Goal: Transaction & Acquisition: Purchase product/service

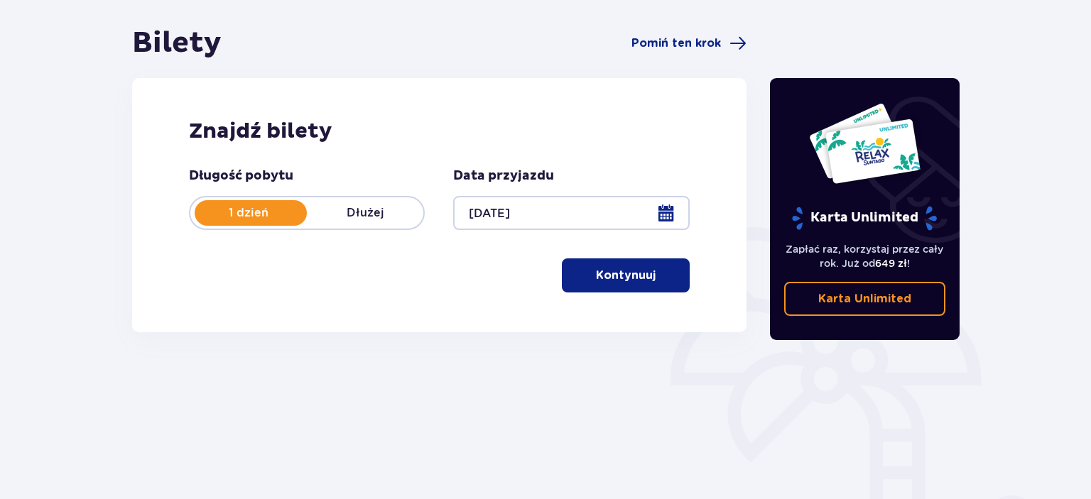
scroll to position [150, 0]
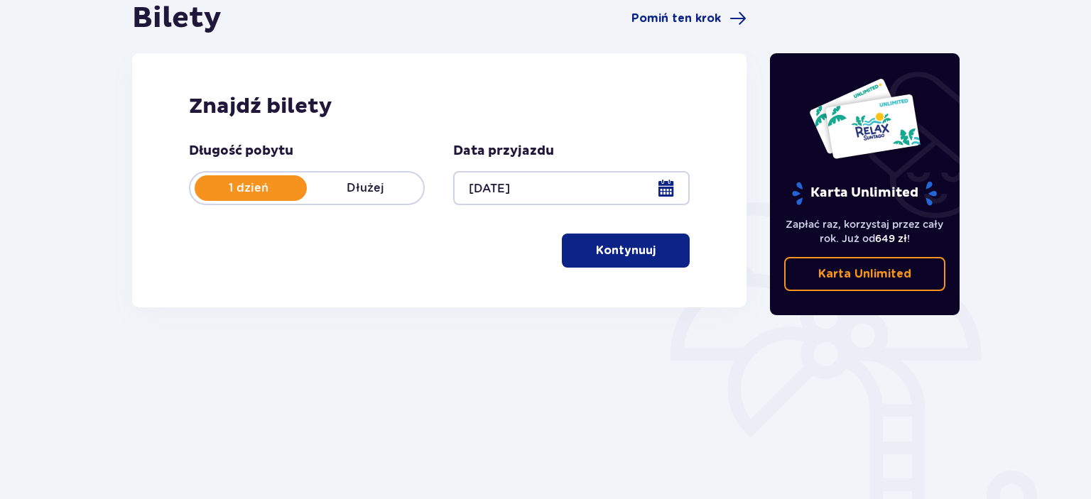
click at [621, 243] on p "Kontynuuj" at bounding box center [626, 251] width 60 height 16
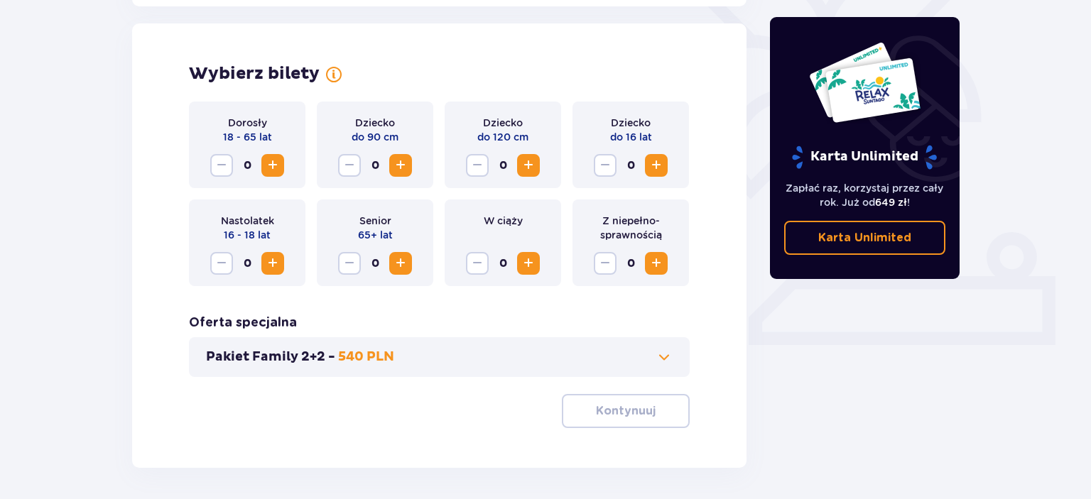
scroll to position [395, 0]
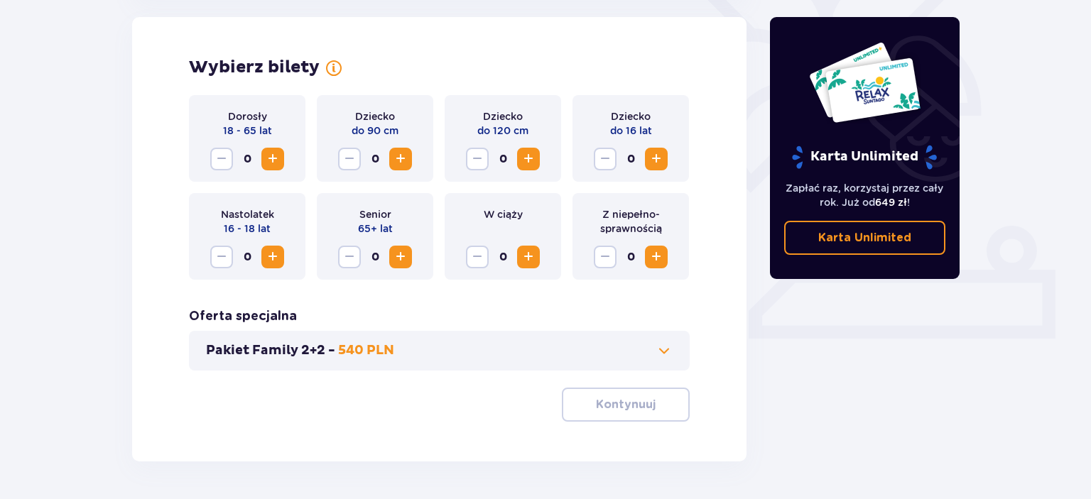
click at [278, 160] on span "Zwiększ" at bounding box center [272, 159] width 17 height 17
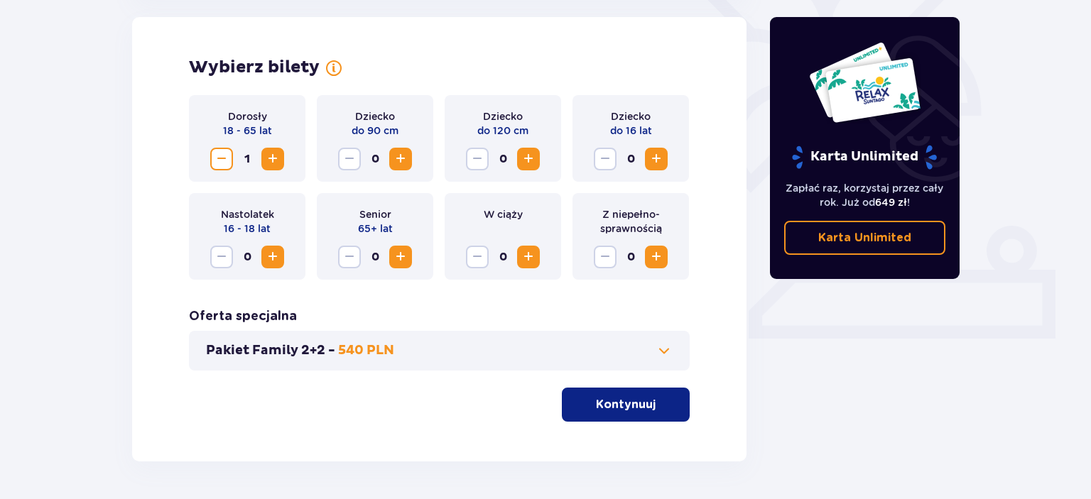
click at [404, 168] on span "Zwiększ" at bounding box center [400, 159] width 17 height 17
click at [660, 158] on span "Zwiększ" at bounding box center [656, 159] width 17 height 17
click at [655, 161] on span "Zwiększ" at bounding box center [656, 159] width 17 height 17
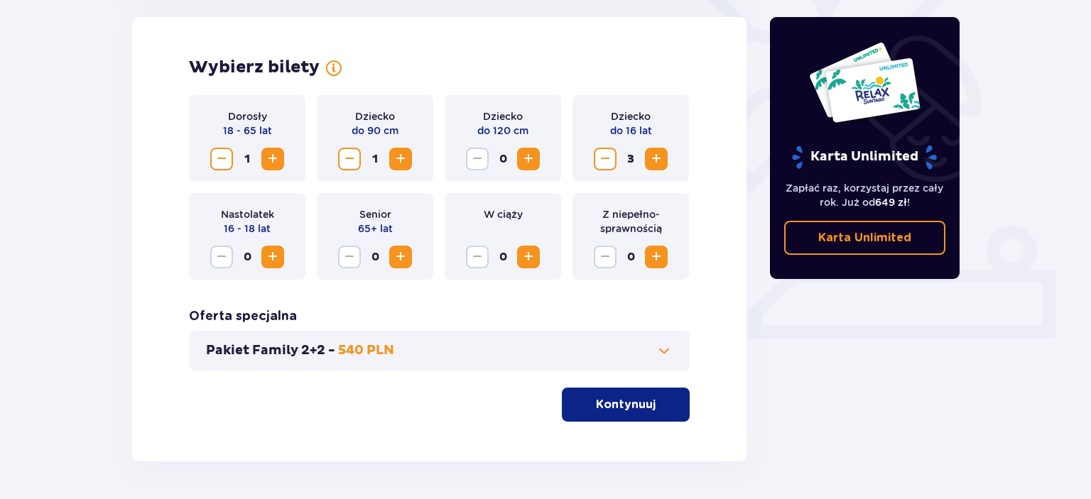
click at [655, 161] on span "Zwiększ" at bounding box center [656, 159] width 17 height 17
click at [600, 156] on span "Zmniejsz" at bounding box center [605, 159] width 17 height 17
click at [641, 402] on p "Kontynuuj" at bounding box center [626, 405] width 60 height 16
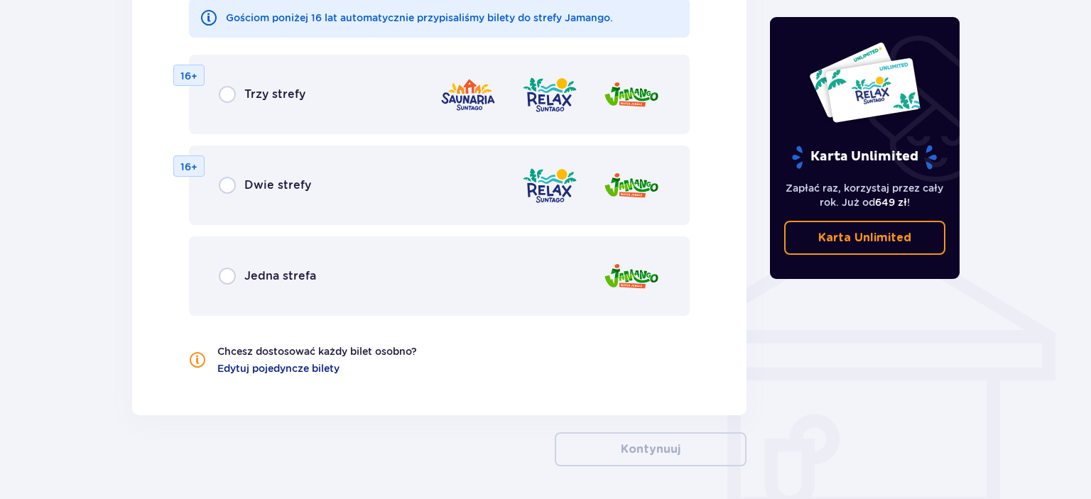
scroll to position [938, 0]
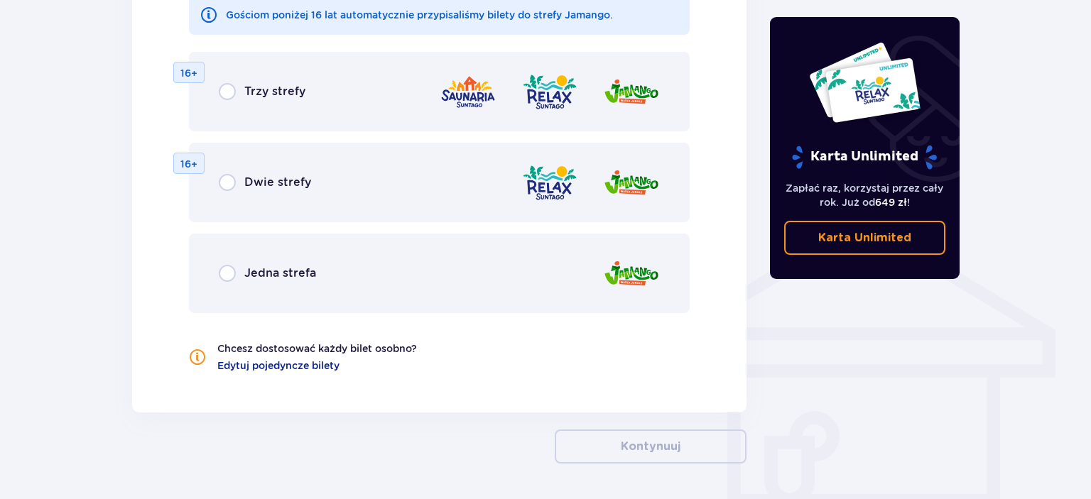
click at [236, 268] on div "Jedna strefa" at bounding box center [267, 273] width 97 height 17
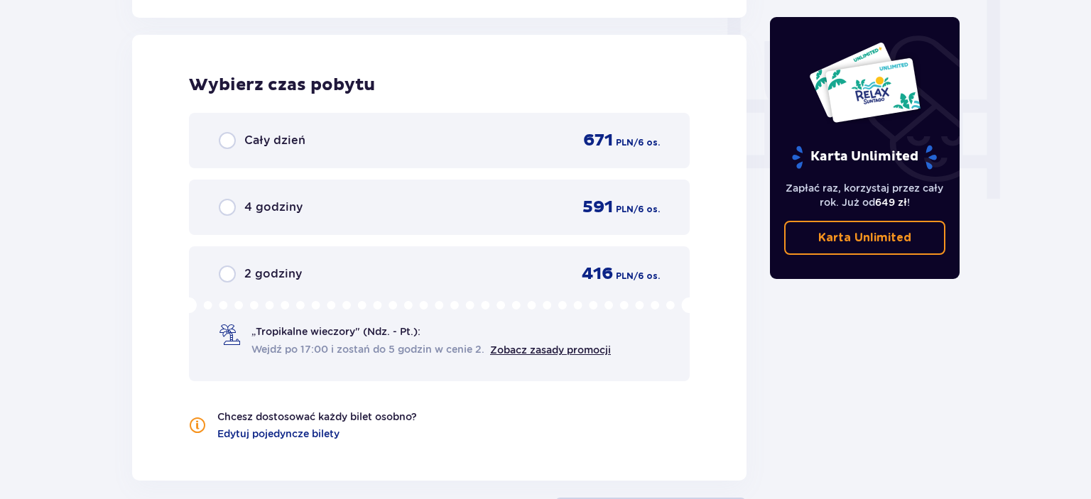
scroll to position [1334, 0]
click at [230, 208] on input "radio" at bounding box center [227, 206] width 17 height 17
radio input "true"
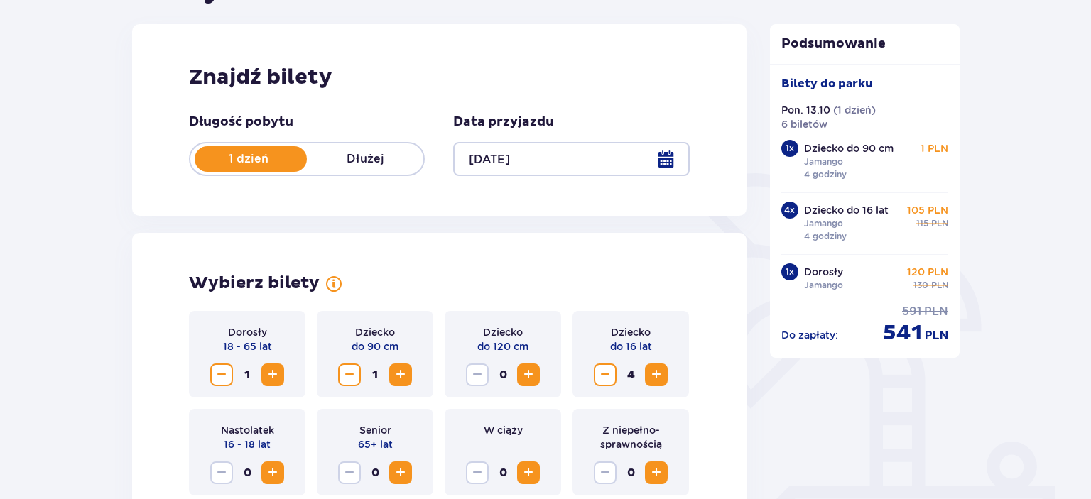
scroll to position [0, 0]
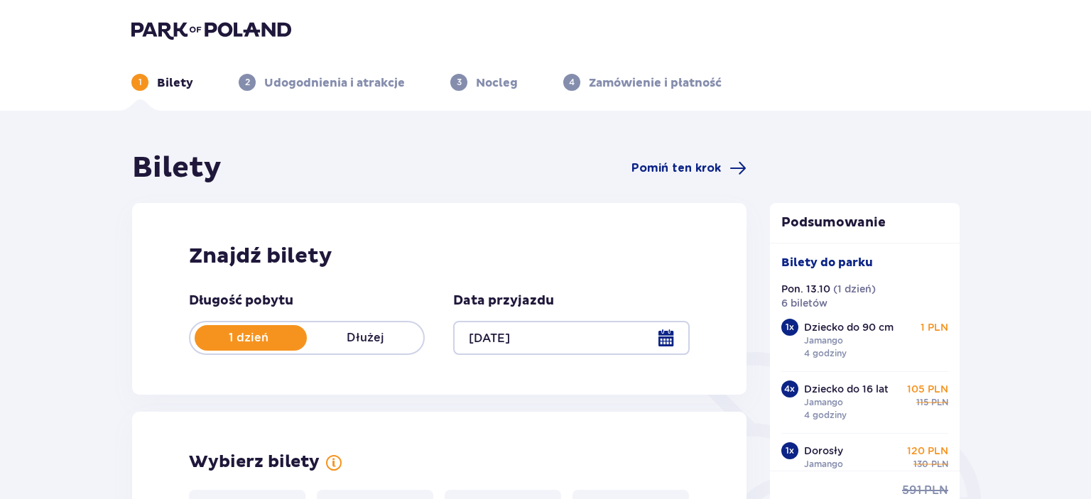
click at [171, 75] on p "Bilety" at bounding box center [175, 83] width 36 height 16
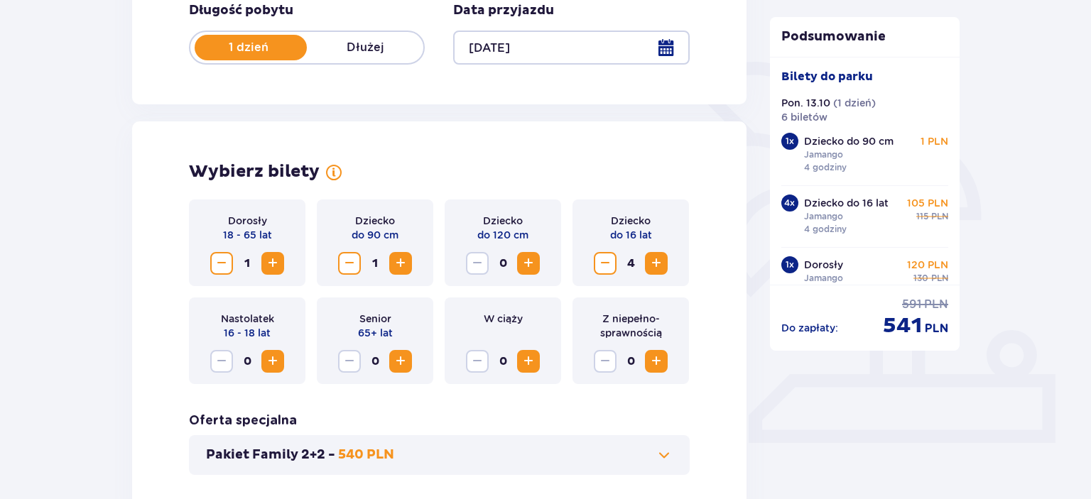
scroll to position [375, 0]
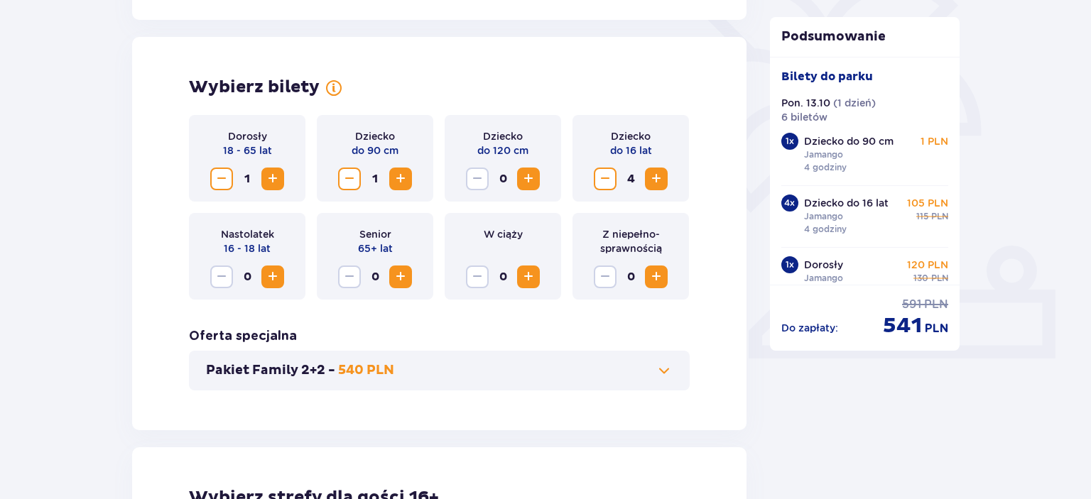
click at [273, 181] on span "Zwiększ" at bounding box center [272, 178] width 17 height 17
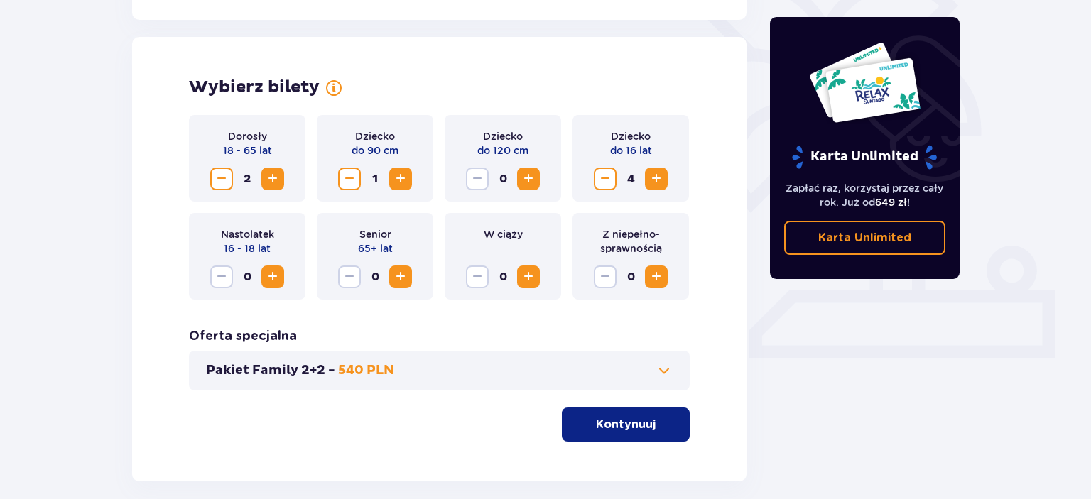
click at [350, 185] on span "Zmniejsz" at bounding box center [349, 178] width 17 height 17
click at [606, 424] on p "Kontynuuj" at bounding box center [626, 425] width 60 height 16
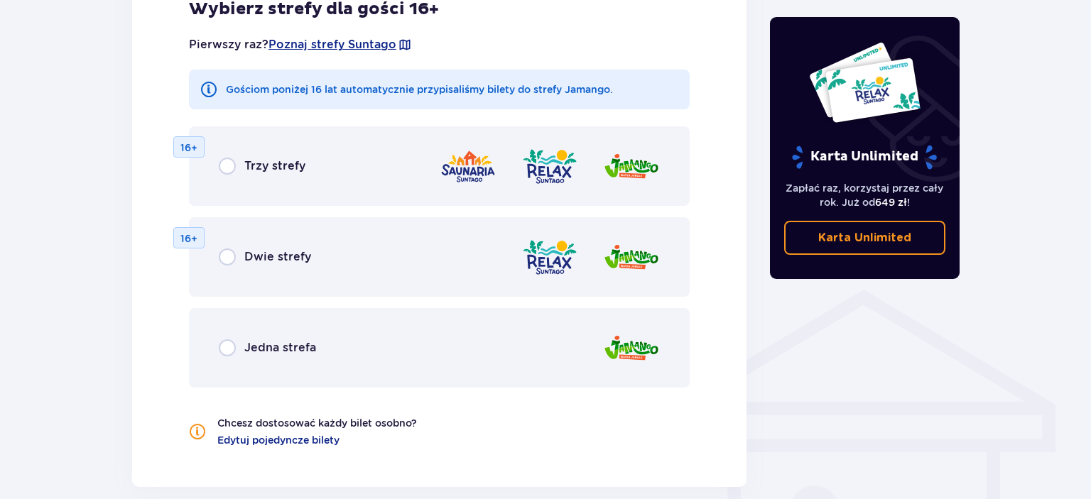
click at [268, 342] on span "Jedna strefa" at bounding box center [280, 348] width 72 height 16
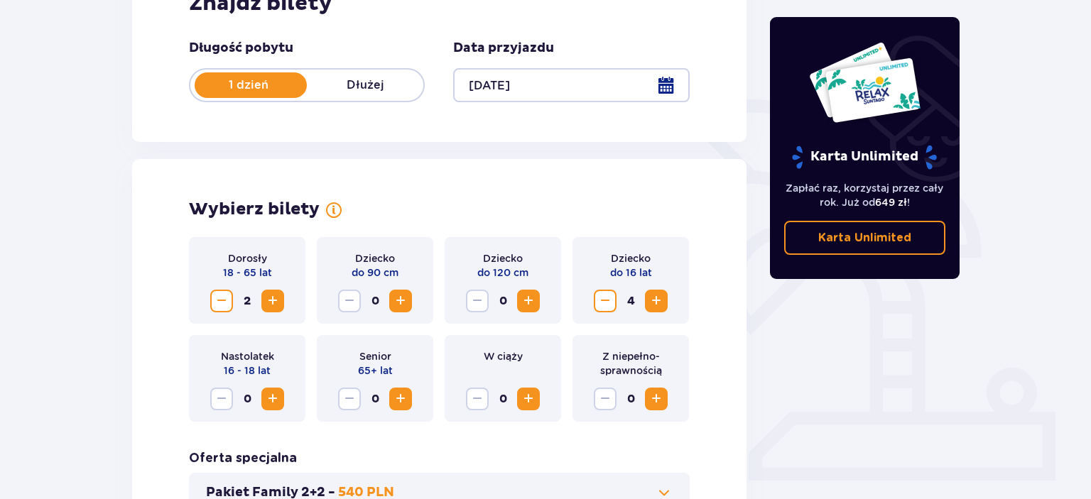
scroll to position [300, 0]
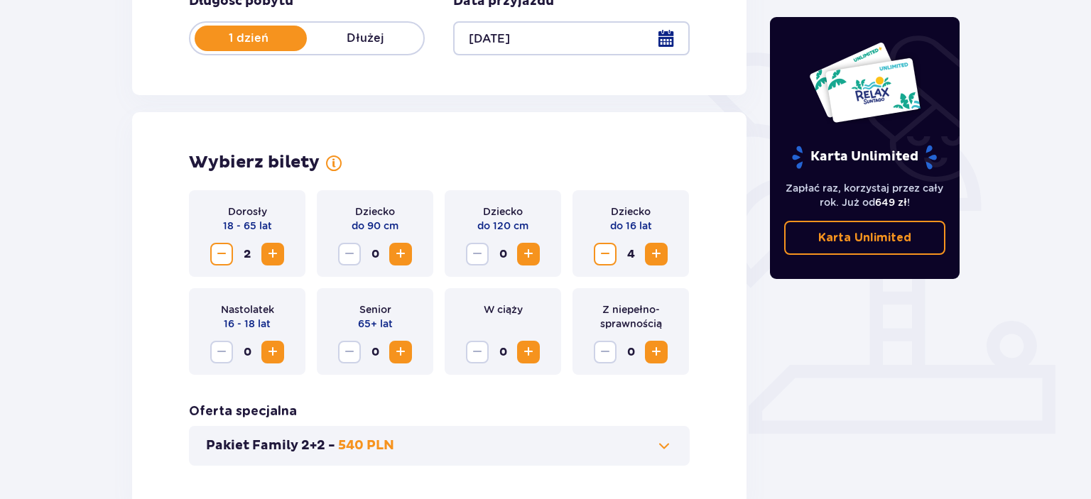
click at [517, 258] on div "0" at bounding box center [503, 254] width 74 height 23
click at [530, 253] on span "Zwiększ" at bounding box center [528, 254] width 17 height 17
click at [601, 257] on span "Zmniejsz" at bounding box center [605, 254] width 17 height 17
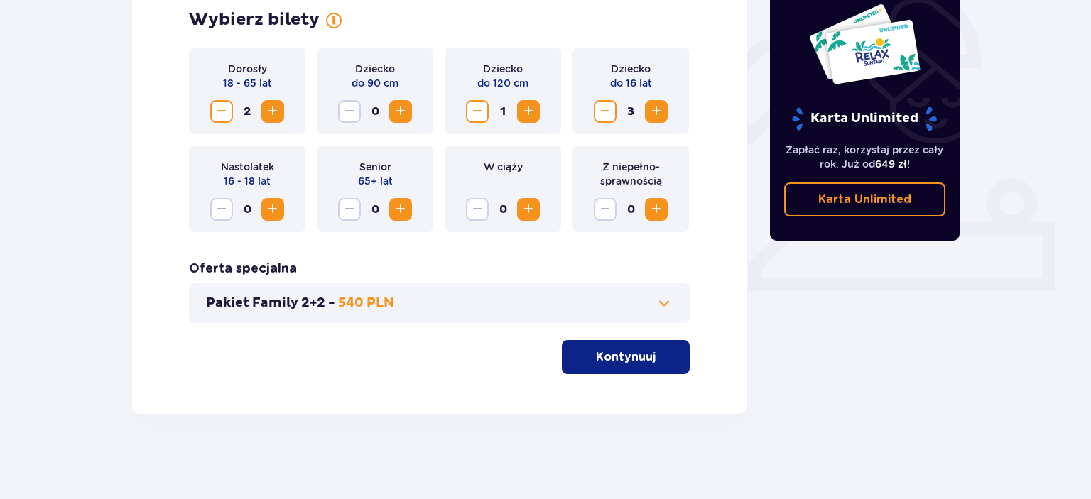
click at [615, 361] on p "Kontynuuj" at bounding box center [626, 357] width 60 height 16
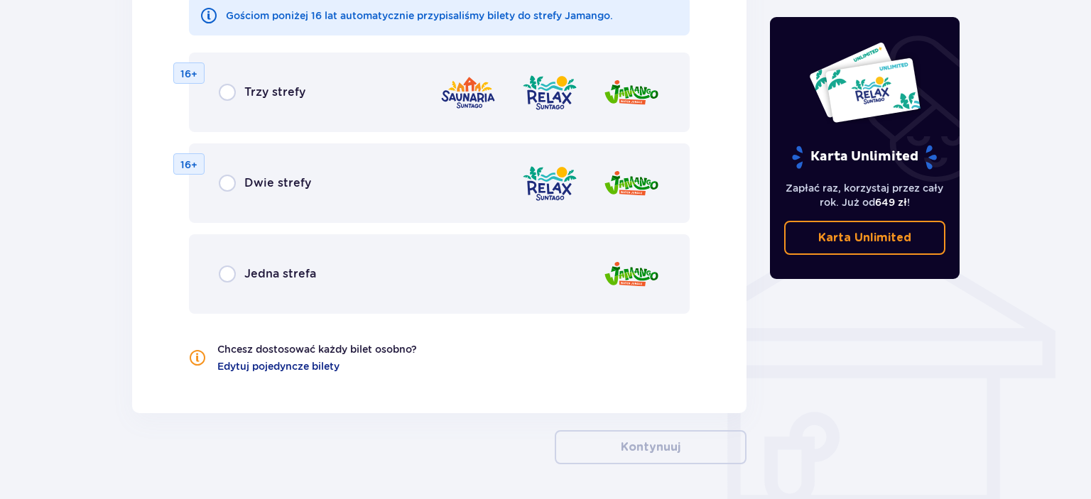
scroll to position [938, 0]
click at [260, 276] on span "Jedna strefa" at bounding box center [280, 274] width 72 height 16
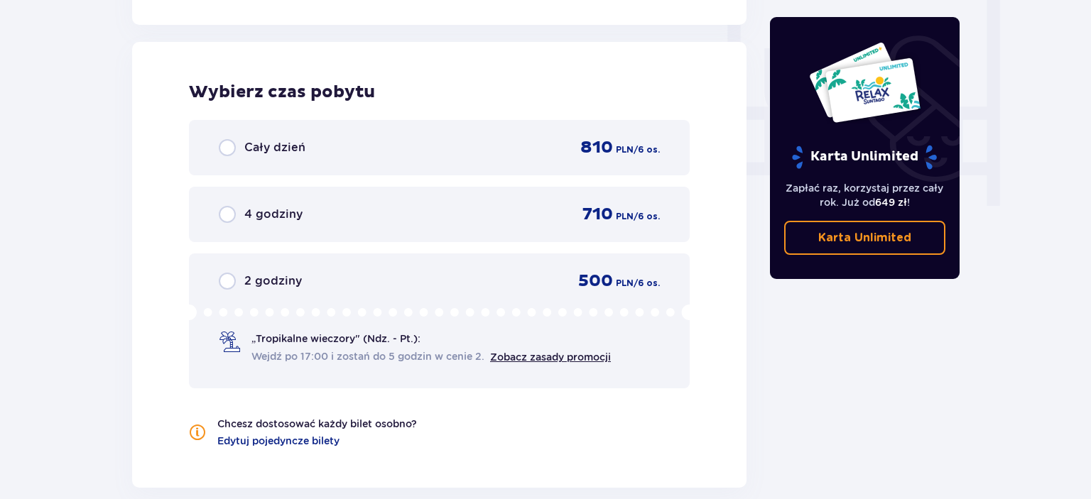
scroll to position [1334, 0]
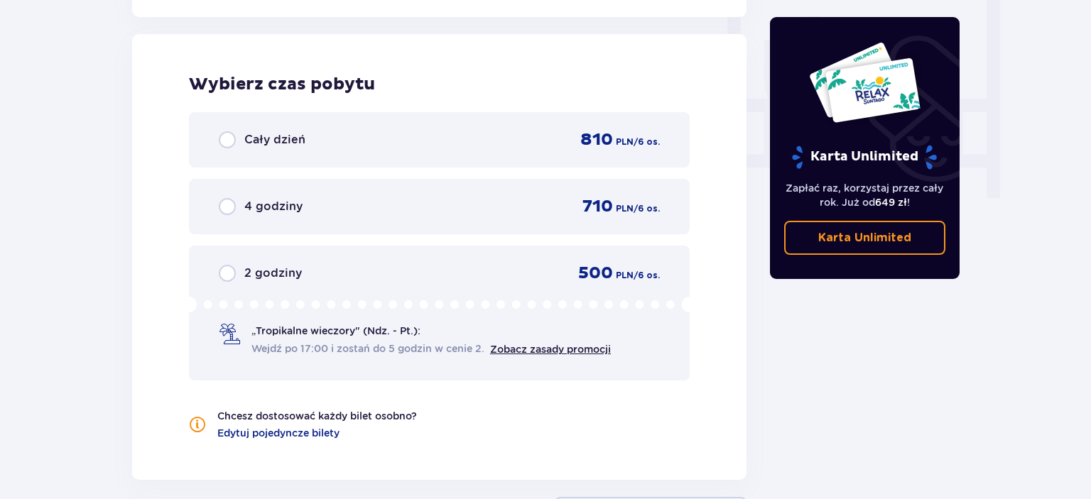
click at [291, 273] on span "2 godziny" at bounding box center [273, 274] width 58 height 16
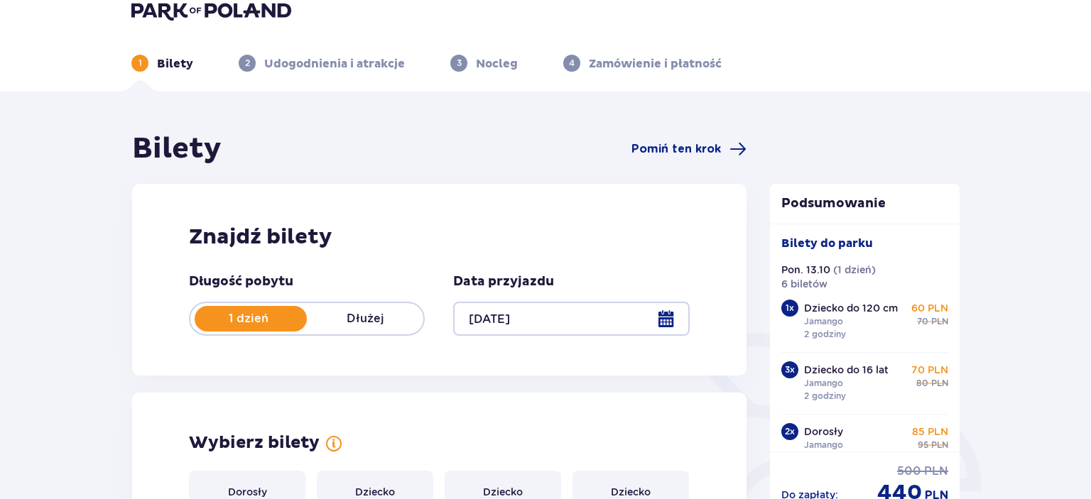
scroll to position [0, 0]
